Goal: Navigation & Orientation: Go to known website

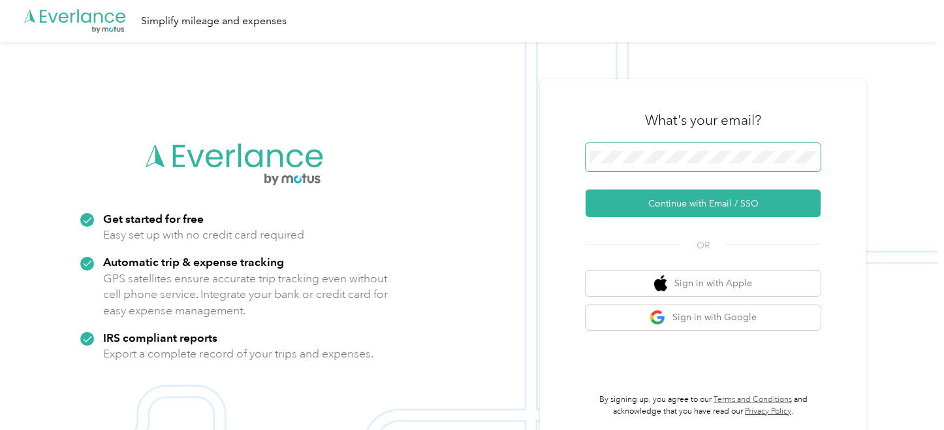
click at [672, 149] on span at bounding box center [703, 157] width 235 height 29
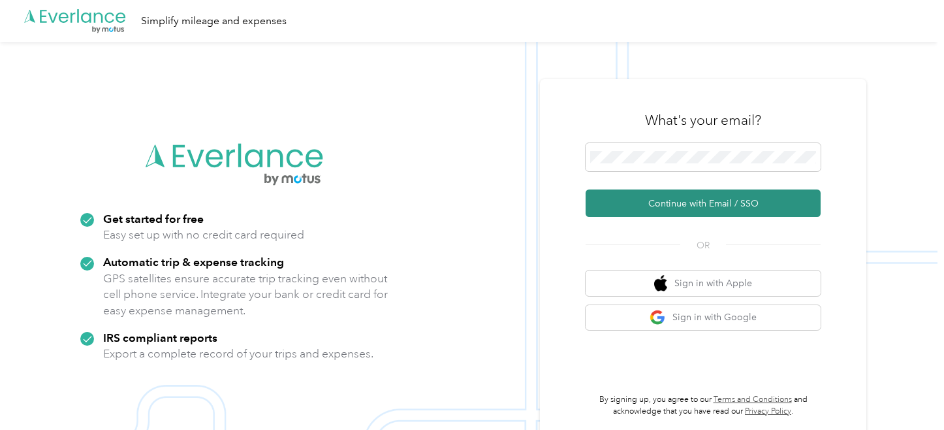
click at [682, 208] on button "Continue with Email / SSO" at bounding box center [703, 202] width 235 height 27
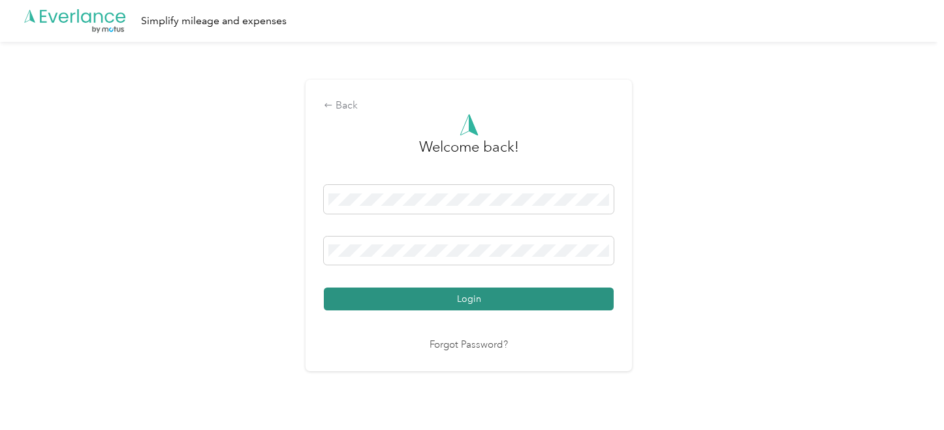
click at [458, 298] on button "Login" at bounding box center [469, 298] width 290 height 23
